Goal: Navigation & Orientation: Locate item on page

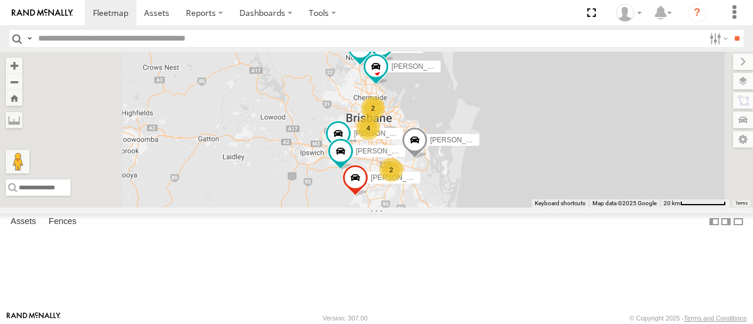
click at [428, 159] on span at bounding box center [415, 144] width 26 height 32
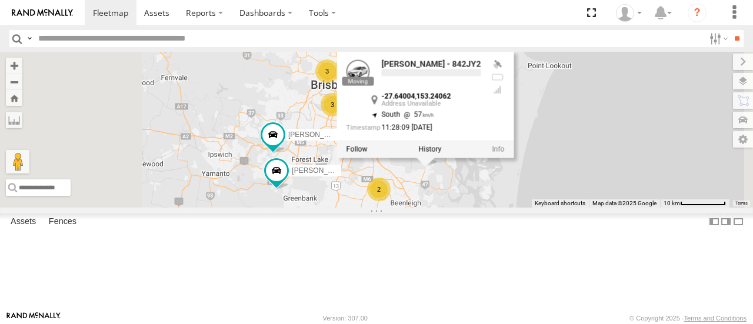
click at [391, 201] on div "2" at bounding box center [379, 190] width 24 height 24
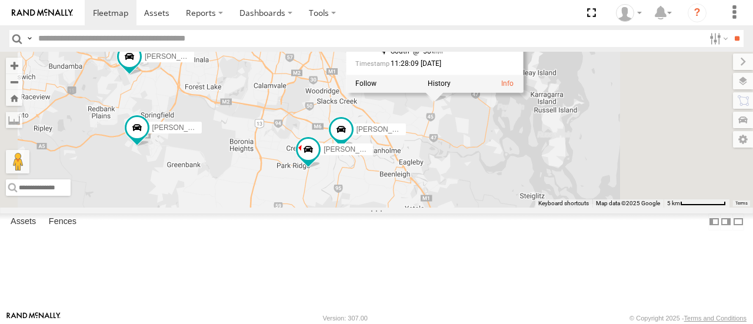
drag, startPoint x: 606, startPoint y: 244, endPoint x: 527, endPoint y: 235, distance: 80.0
click at [527, 207] on div "[PERSON_NAME] B - Corolla [PERSON_NAME] - 348FB3 [PERSON_NAME] - 364JK9 [PERSON…" at bounding box center [376, 129] width 753 height 155
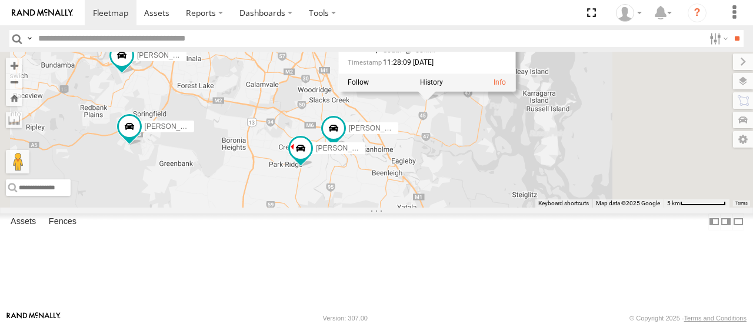
click at [527, 207] on div "[PERSON_NAME] B - Corolla [PERSON_NAME] - 348FB3 [PERSON_NAME] - 364JK9 [PERSON…" at bounding box center [376, 129] width 753 height 155
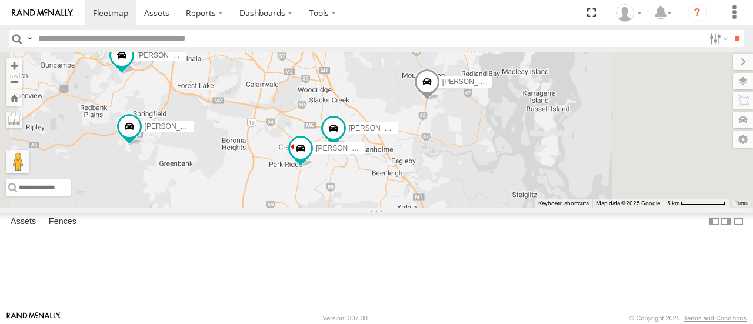
click at [572, 154] on div "[PERSON_NAME] B - Corolla [PERSON_NAME] - 348FB3 [PERSON_NAME] - 364JK9 [PERSON…" at bounding box center [376, 129] width 753 height 155
click at [440, 101] on span at bounding box center [427, 85] width 26 height 32
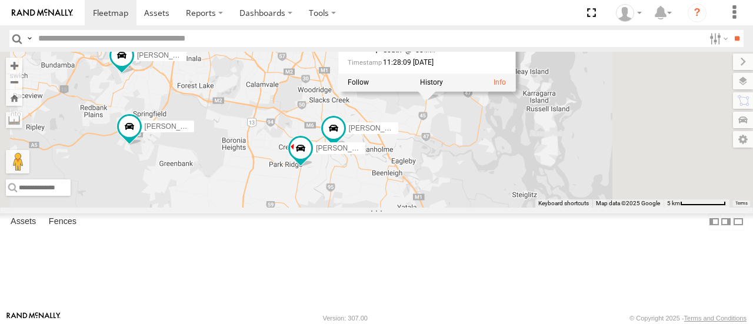
click at [544, 207] on div "[PERSON_NAME] B - Corolla [PERSON_NAME] - 348FB3 [PERSON_NAME] - 364JK9 [PERSON…" at bounding box center [376, 129] width 753 height 155
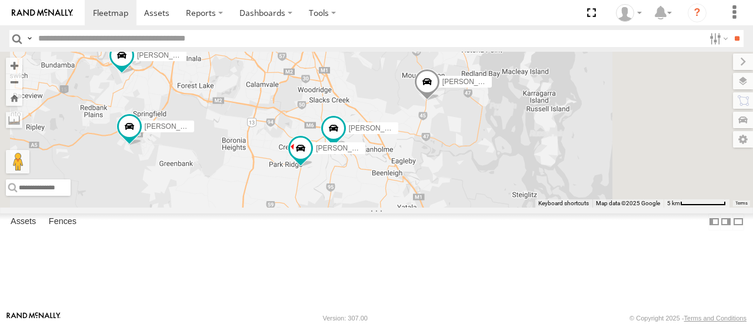
click at [440, 101] on span at bounding box center [427, 85] width 26 height 32
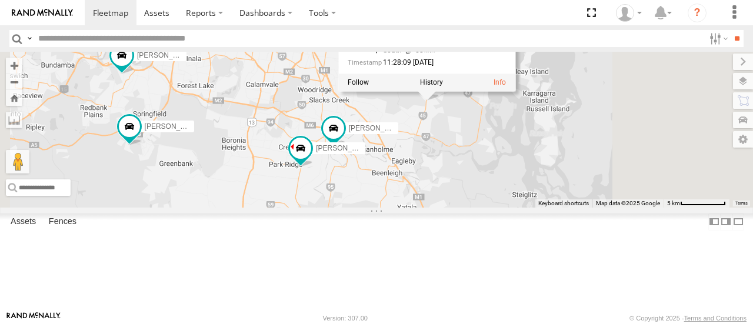
click at [553, 207] on div "[PERSON_NAME] B - Corolla [PERSON_NAME] - 348FB3 [PERSON_NAME] - 364JK9 [PERSON…" at bounding box center [376, 129] width 753 height 155
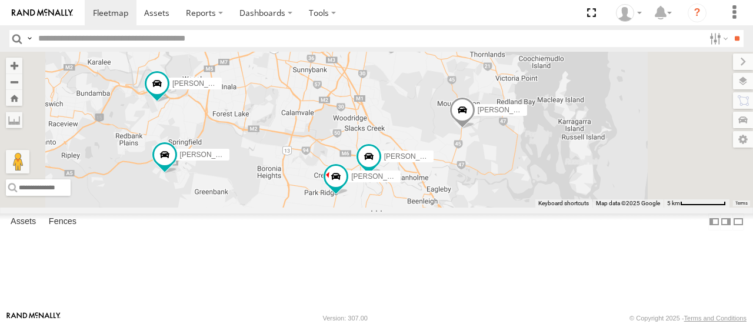
drag, startPoint x: 418, startPoint y: 94, endPoint x: 486, endPoint y: 149, distance: 87.5
click at [486, 149] on div "[PERSON_NAME] B - Corolla [PERSON_NAME] - 348FB3 [PERSON_NAME] - 364JK9 [PERSON…" at bounding box center [376, 129] width 753 height 155
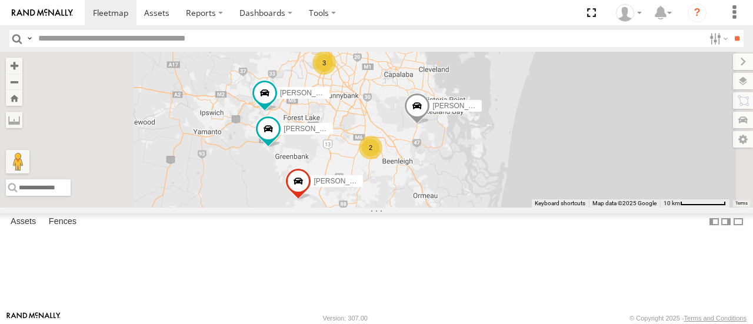
click at [336, 75] on div "3" at bounding box center [324, 63] width 24 height 24
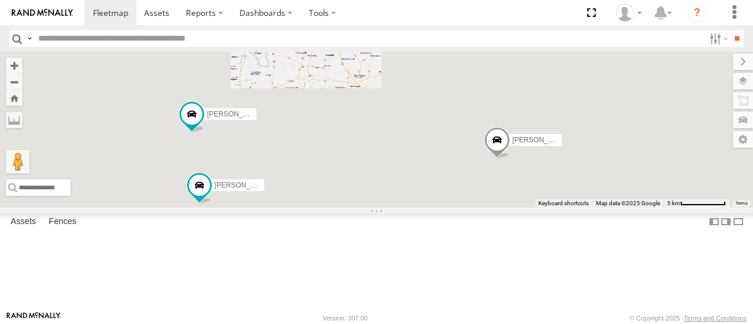
drag, startPoint x: 552, startPoint y: 223, endPoint x: 494, endPoint y: 122, distance: 116.5
click at [494, 122] on div "[PERSON_NAME] B - Corolla [PERSON_NAME] - 348FB3 [PERSON_NAME] - 364JK9 [PERSON…" at bounding box center [376, 129] width 753 height 155
